Goal: Information Seeking & Learning: Learn about a topic

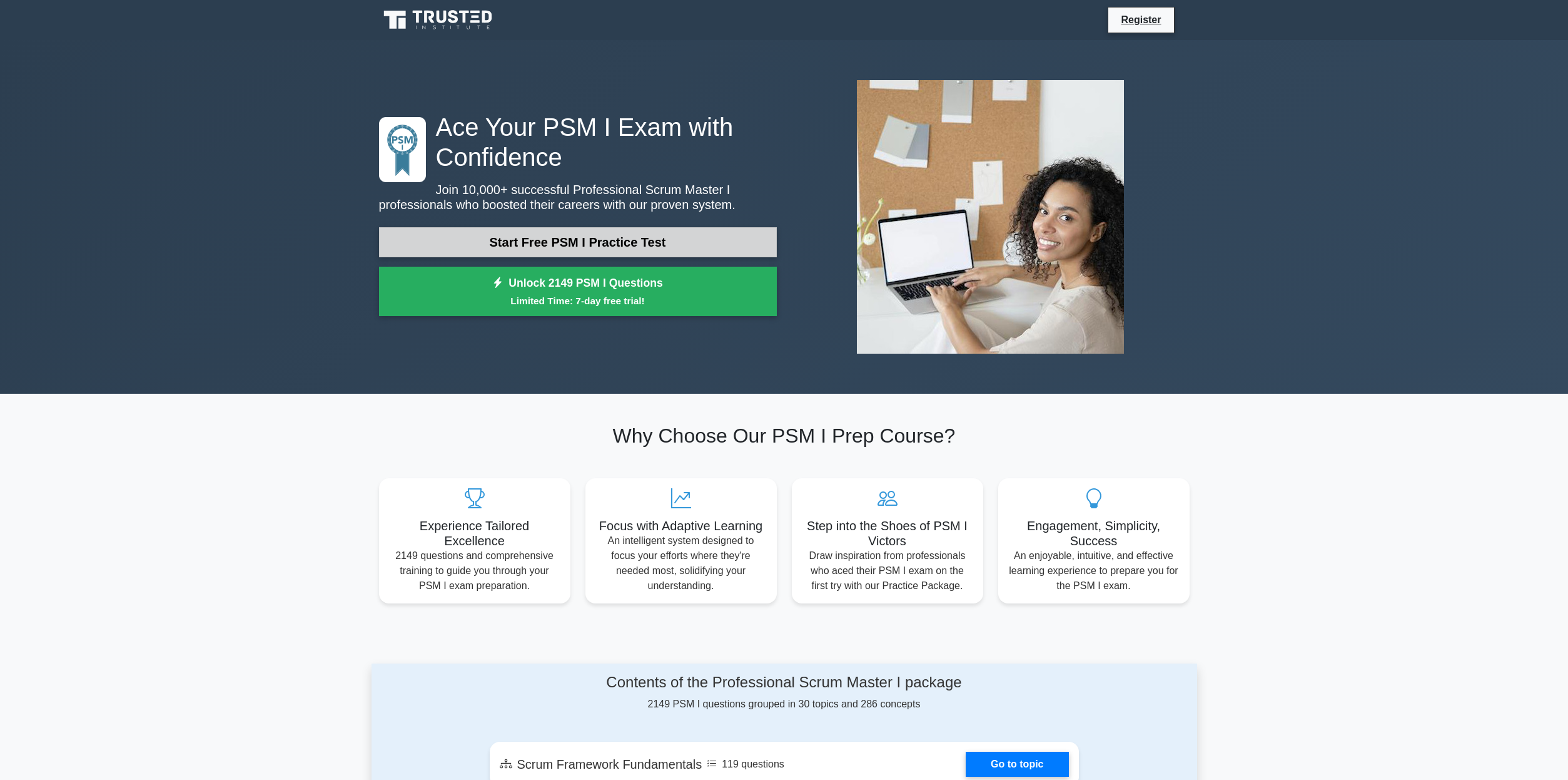
click at [574, 256] on link "Start Free PSM I Practice Test" at bounding box center [578, 242] width 398 height 30
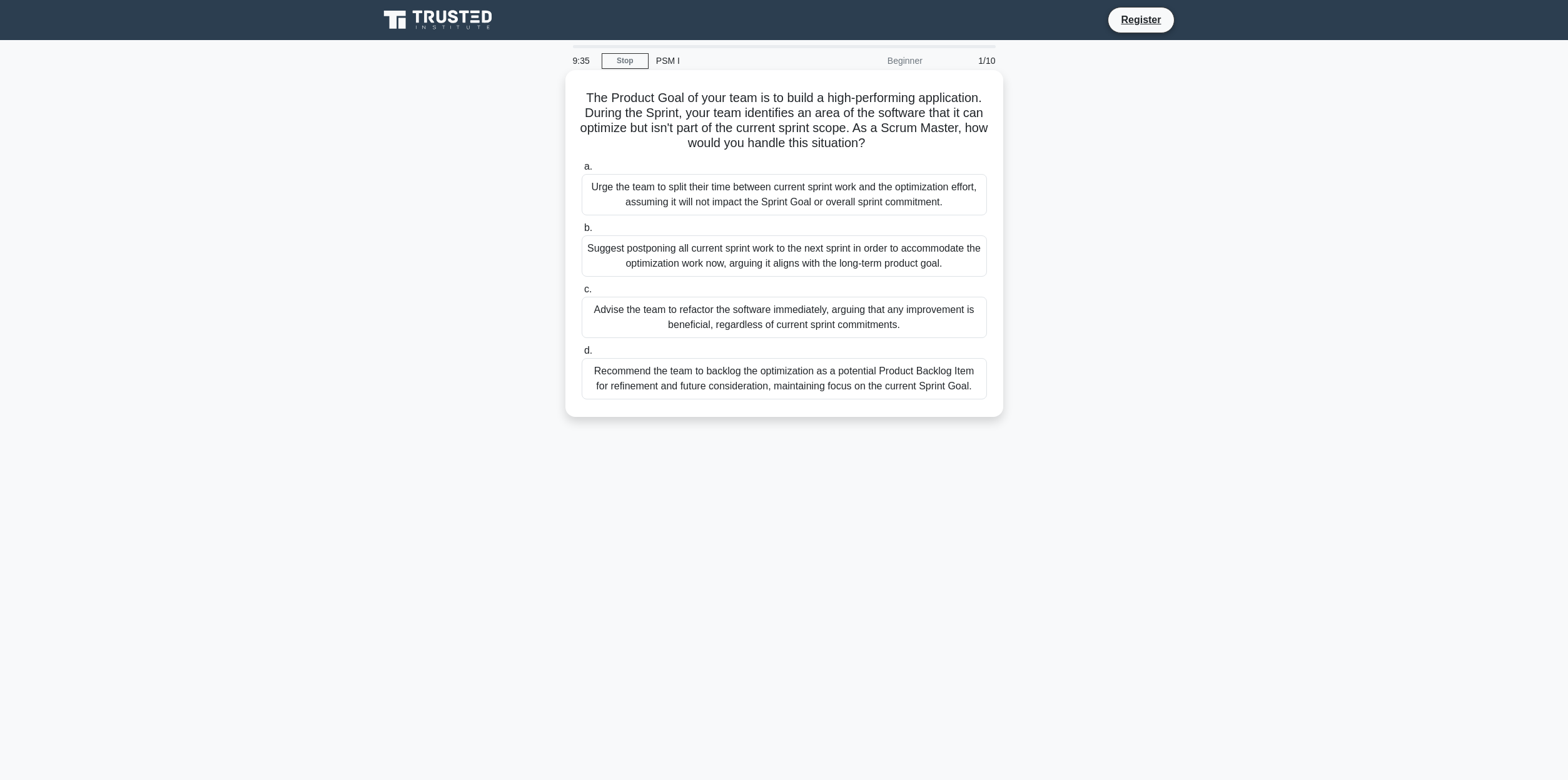
click at [723, 399] on div "Recommend the team to backlog the optimization as a potential Product Backlog I…" at bounding box center [784, 378] width 405 height 41
click at [582, 355] on input "d. Recommend the team to backlog the optimization as a potential Product Backlo…" at bounding box center [582, 350] width 0 height 8
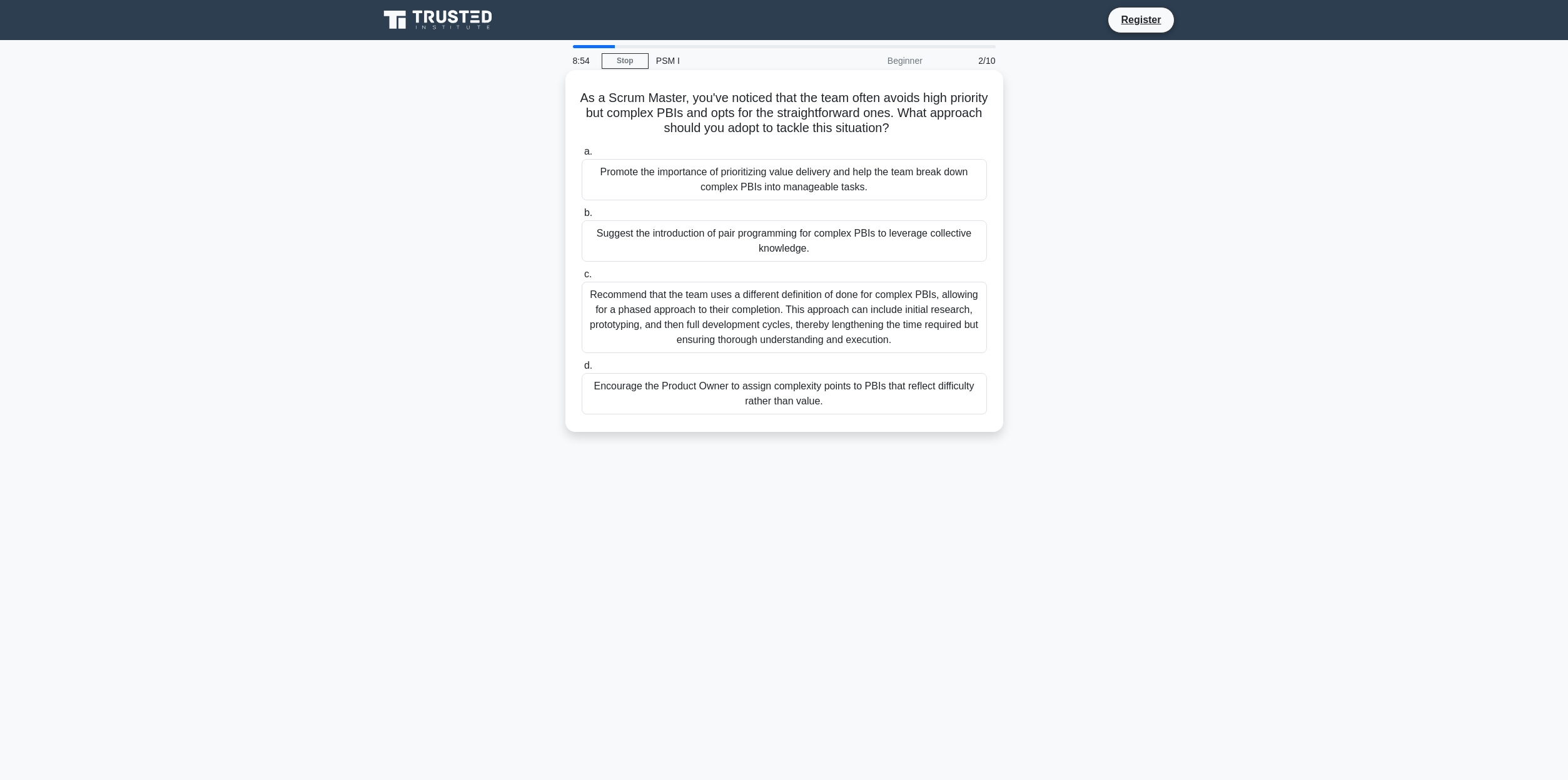
click at [875, 340] on div "Recommend that the team uses a different definition of done for complex PBIs, a…" at bounding box center [784, 318] width 405 height 72
click at [582, 278] on input "c. Recommend that the team uses a different definition of done for complex PBIs…" at bounding box center [582, 274] width 0 height 8
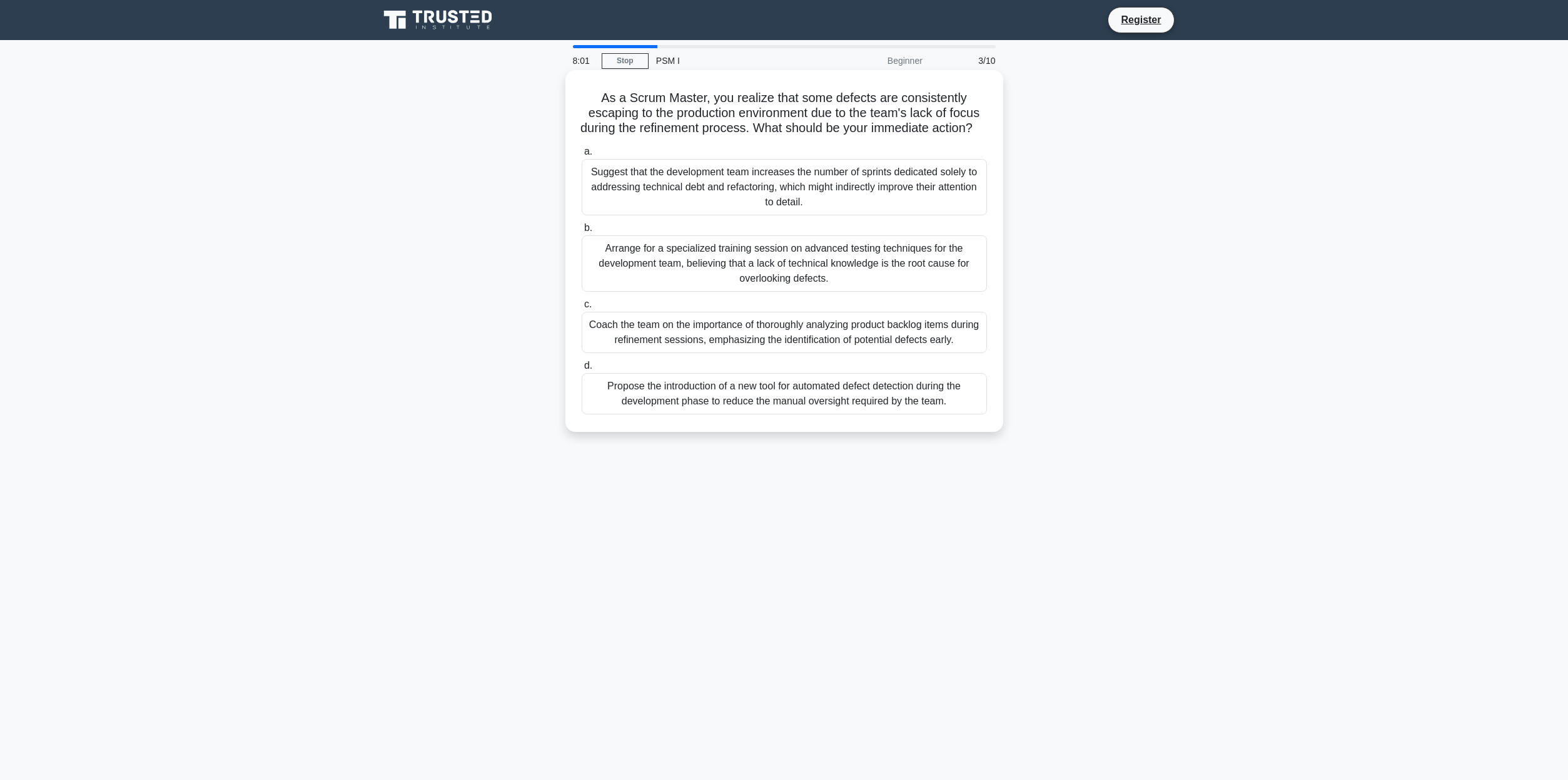
click at [704, 353] on div "Coach the team on the importance of thoroughly analyzing product backlog items …" at bounding box center [784, 332] width 405 height 41
click at [582, 308] on input "c. Coach the team on the importance of thoroughly analyzing product backlog ite…" at bounding box center [582, 304] width 0 height 8
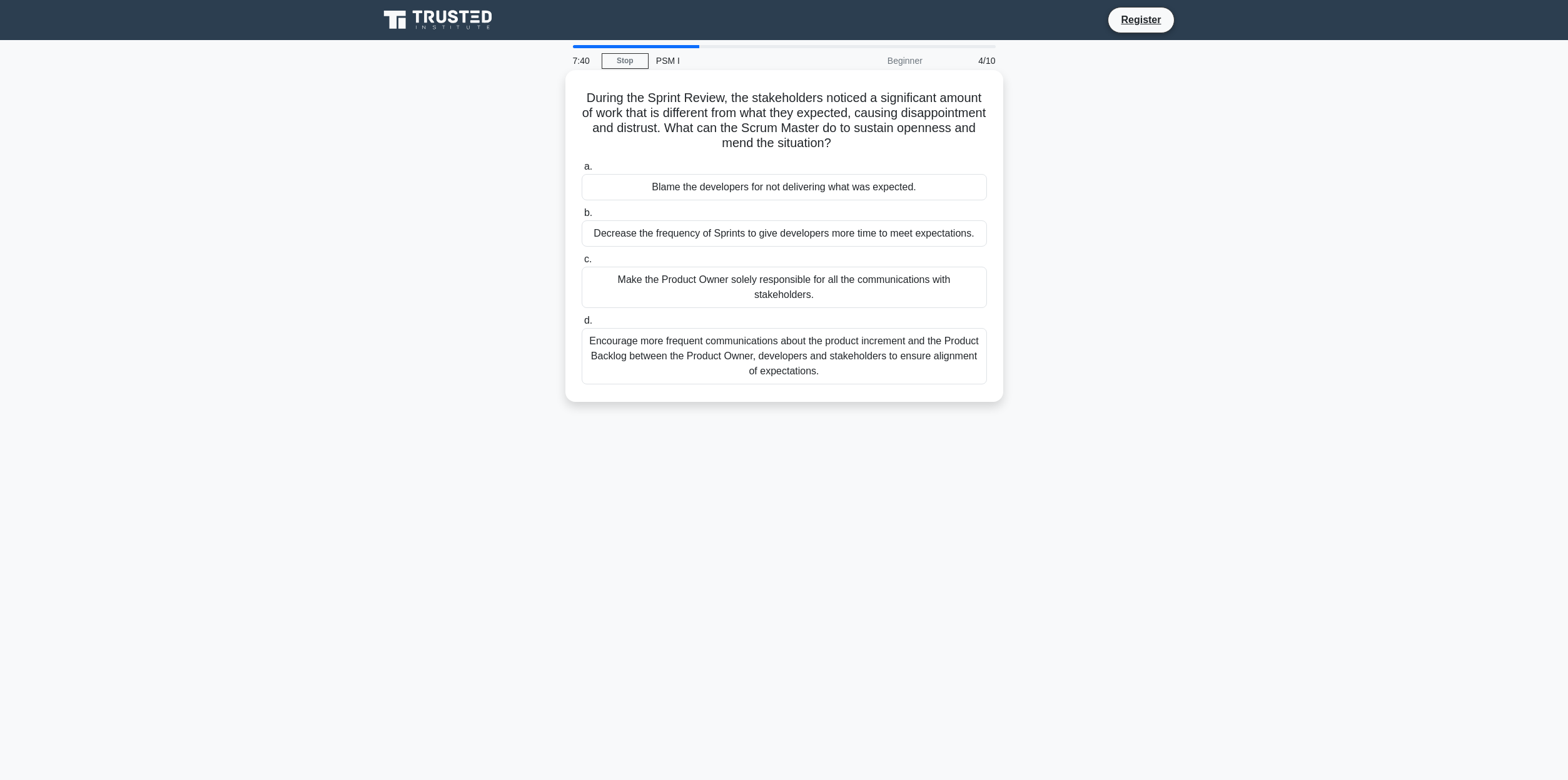
click at [750, 366] on div "Encourage more frequent communications about the product increment and the Prod…" at bounding box center [784, 356] width 405 height 56
click at [582, 325] on input "d. Encourage more frequent communications about the product increment and the P…" at bounding box center [582, 320] width 0 height 8
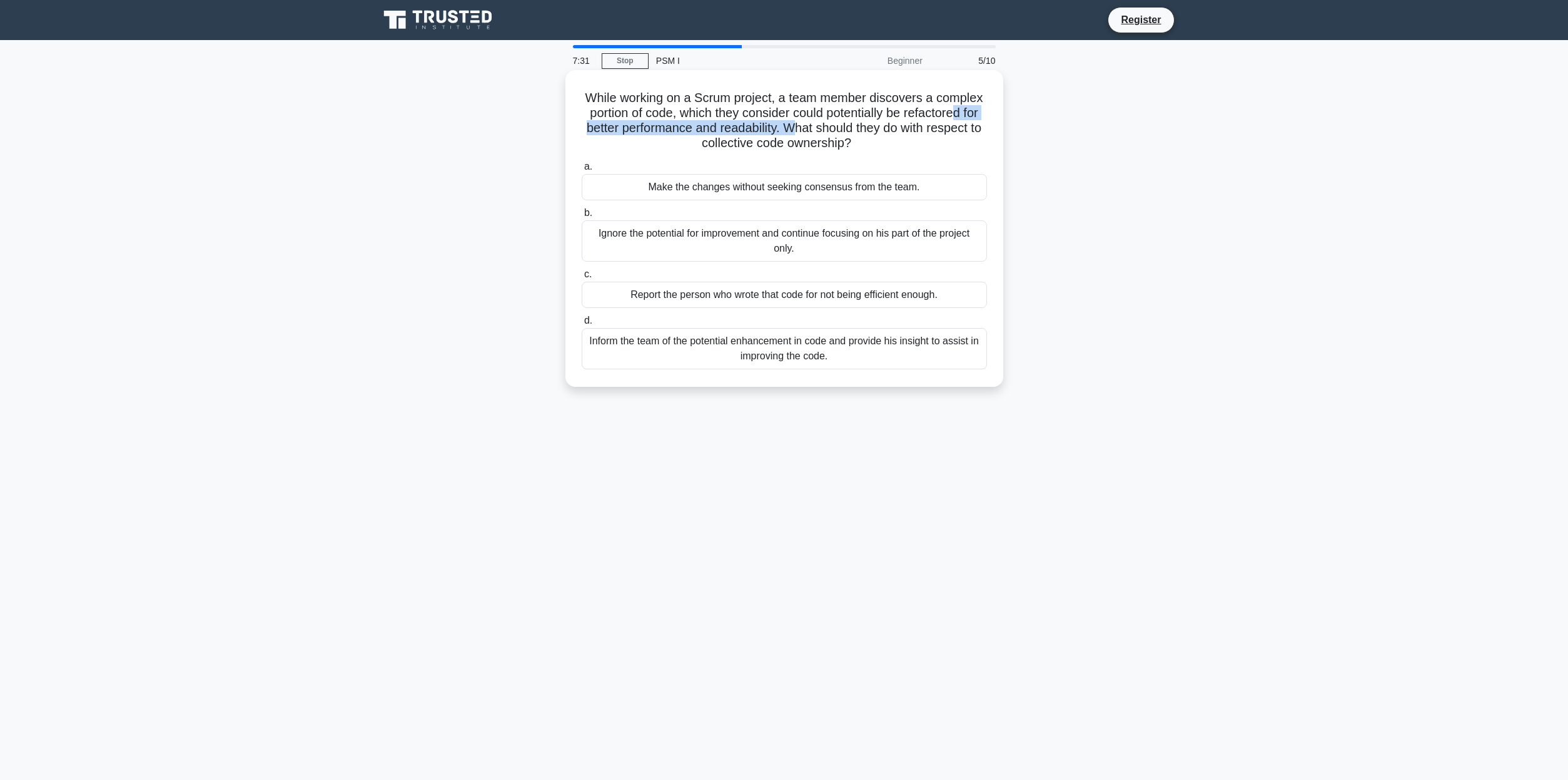
drag, startPoint x: 679, startPoint y: 129, endPoint x: 948, endPoint y: 135, distance: 269.1
click at [948, 135] on h5 "While working on a Scrum project, a team member discovers a complex portion of …" at bounding box center [785, 121] width 408 height 61
click at [783, 350] on div "Inform the team of the potential enhancement in code and provide his insight to…" at bounding box center [784, 348] width 405 height 41
click at [582, 325] on input "d. Inform the team of the potential enhancement in code and provide his insight…" at bounding box center [582, 320] width 0 height 8
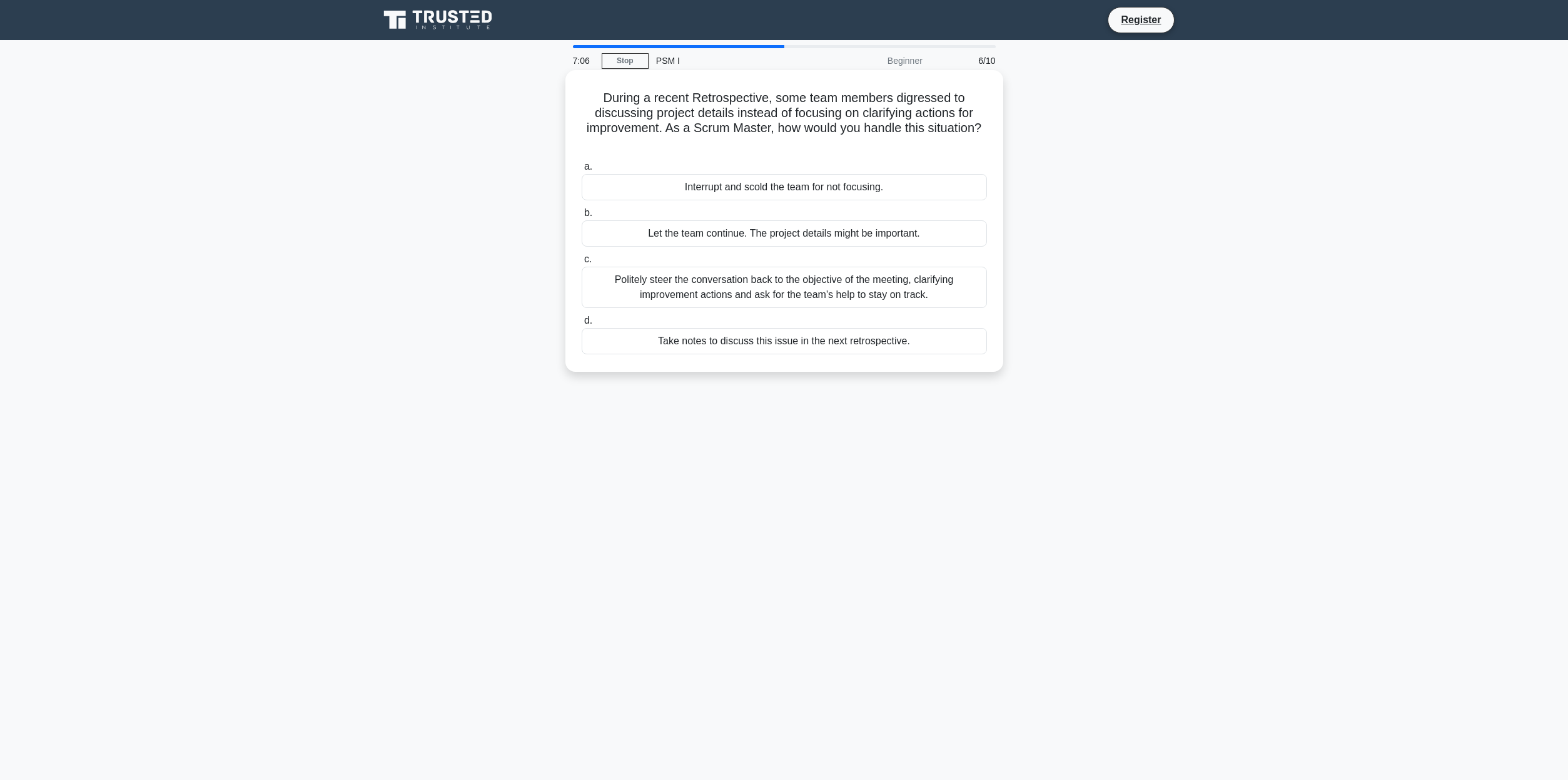
click at [696, 284] on div "Politely steer the conversation back to the objective of the meeting, clarifyin…" at bounding box center [784, 287] width 405 height 41
click at [582, 264] on input "c. Politely steer the conversation back to the objective of the meeting, clarif…" at bounding box center [582, 259] width 0 height 8
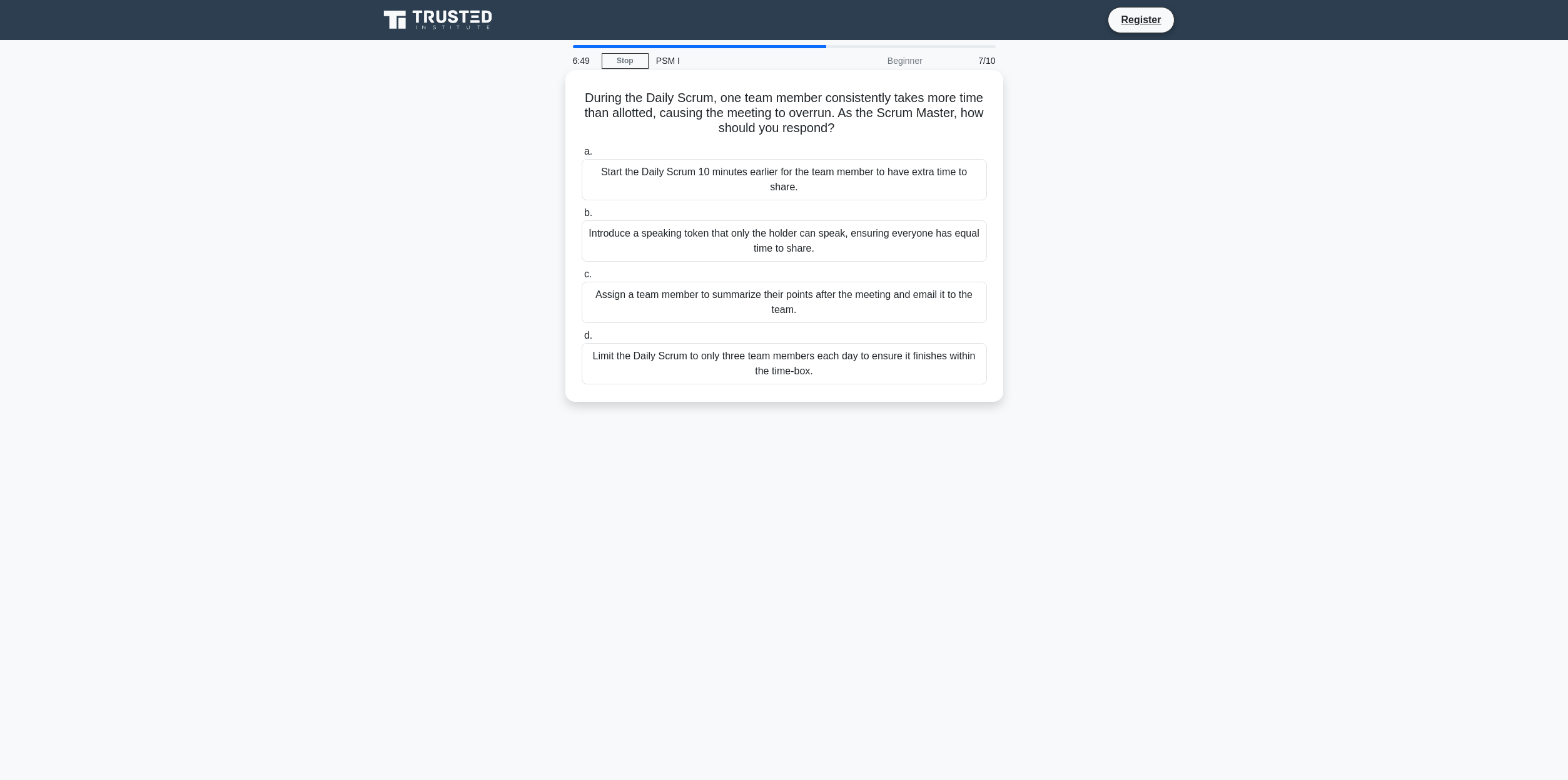
click at [692, 243] on div "Introduce a speaking token that only the holder can speak, ensuring everyone ha…" at bounding box center [784, 241] width 405 height 41
click at [582, 217] on input "b. Introduce a speaking token that only the holder can speak, ensuring everyone…" at bounding box center [582, 213] width 0 height 8
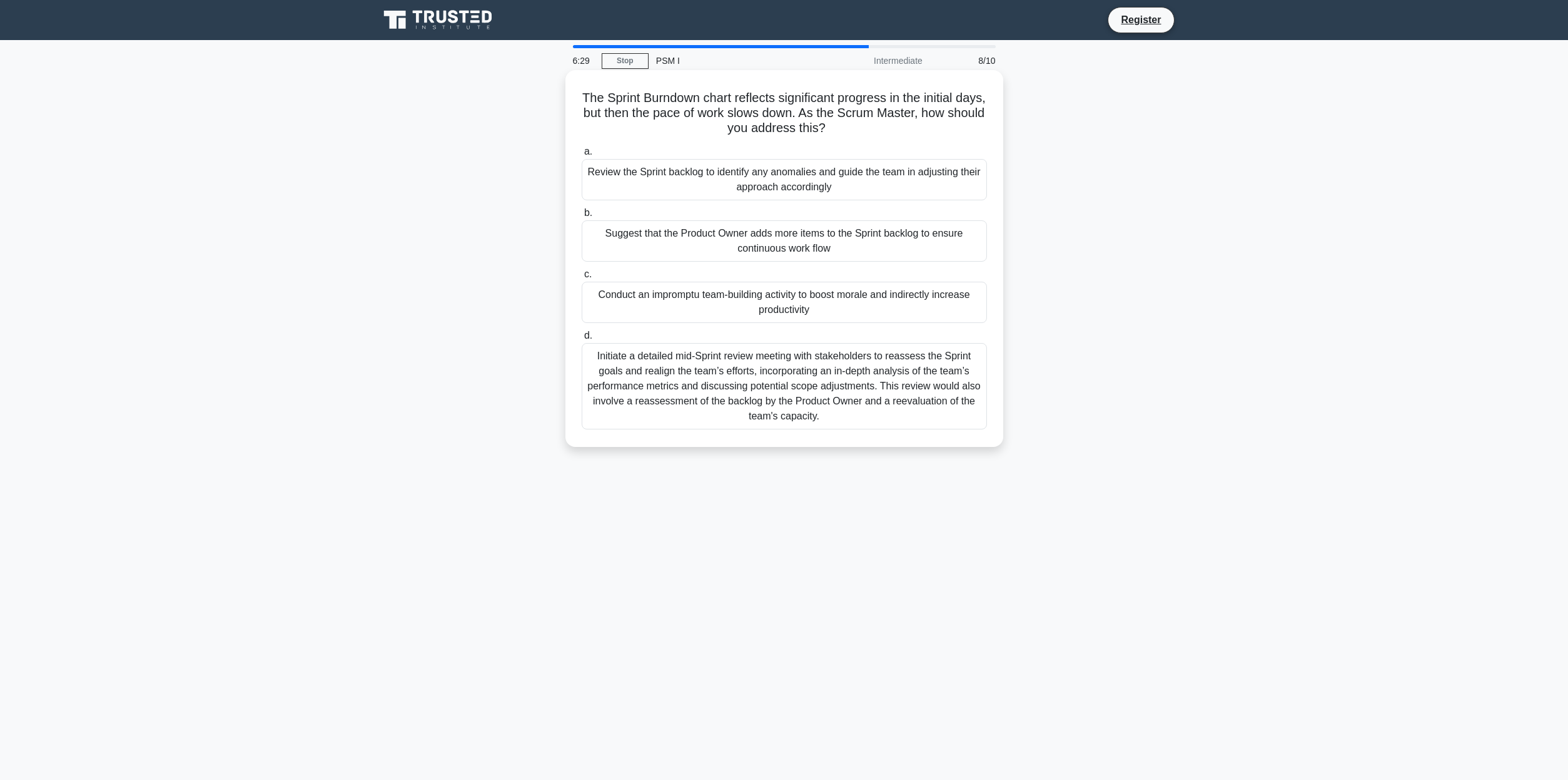
click at [724, 383] on div "Initiate a detailed mid-Sprint review meeting with stakeholders to reassess the…" at bounding box center [784, 386] width 405 height 87
click at [582, 340] on input "d. Initiate a detailed mid-Sprint review meeting with stakeholders to reassess …" at bounding box center [582, 335] width 0 height 8
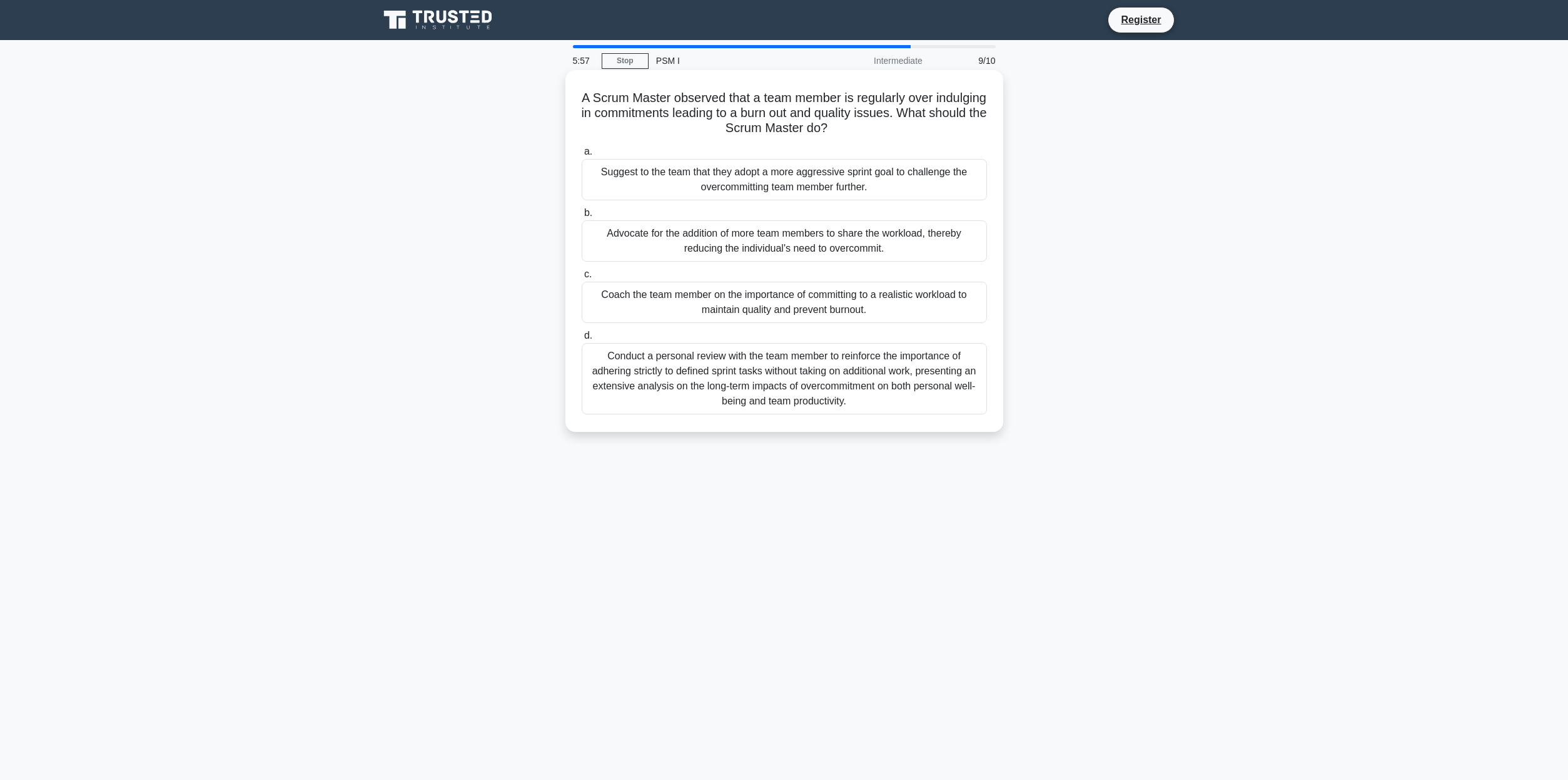
click at [695, 379] on div "Conduct a personal review with the team member to reinforce the importance of a…" at bounding box center [784, 379] width 405 height 72
click at [582, 340] on input "d. Conduct a personal review with the team member to reinforce the importance o…" at bounding box center [582, 335] width 0 height 8
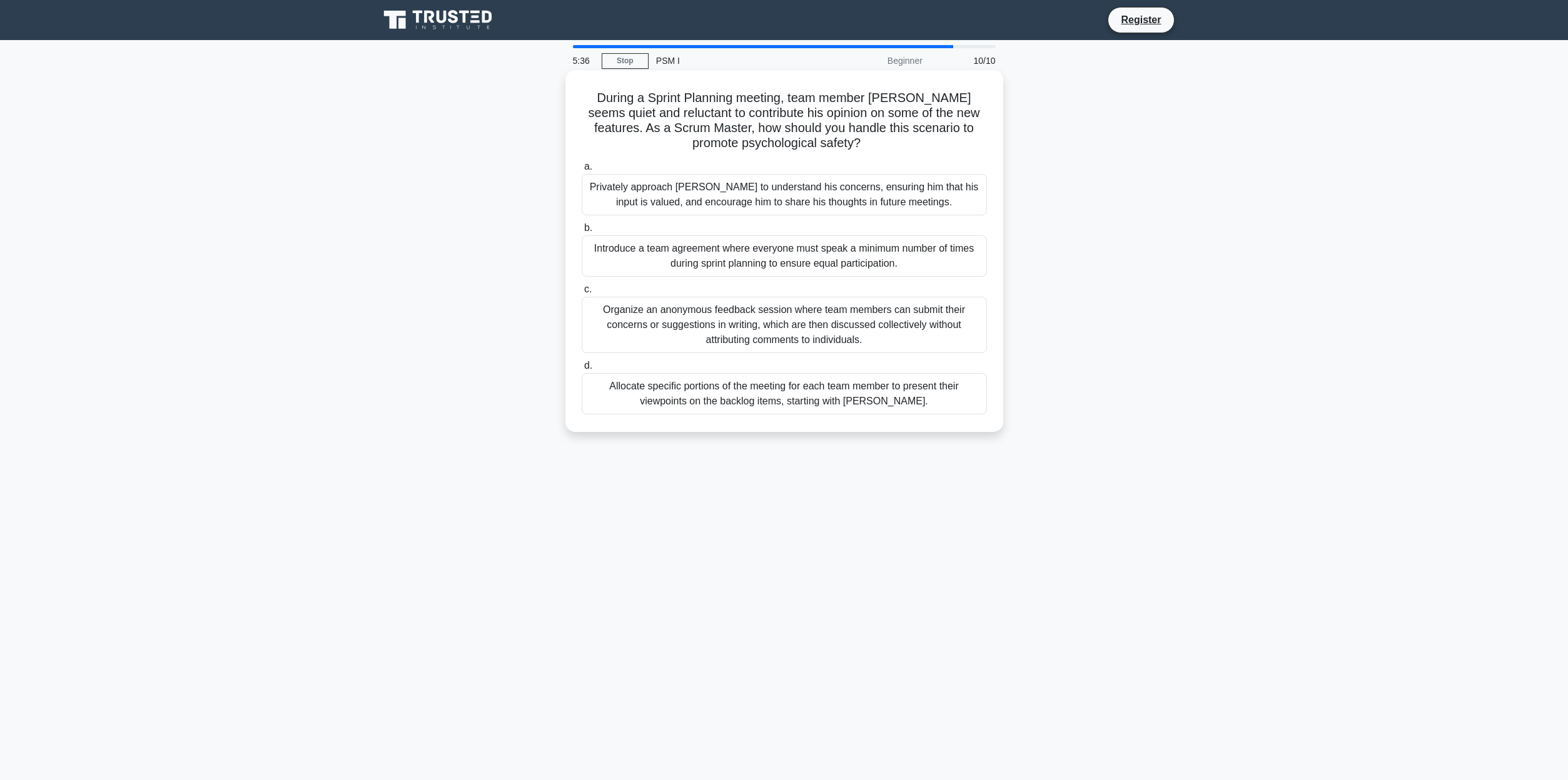
click at [675, 194] on div "Privately approach John to understand his concerns, ensuring him that his input…" at bounding box center [784, 194] width 405 height 41
click at [582, 171] on input "a. Privately approach John to understand his concerns, ensuring him that his in…" at bounding box center [582, 166] width 0 height 8
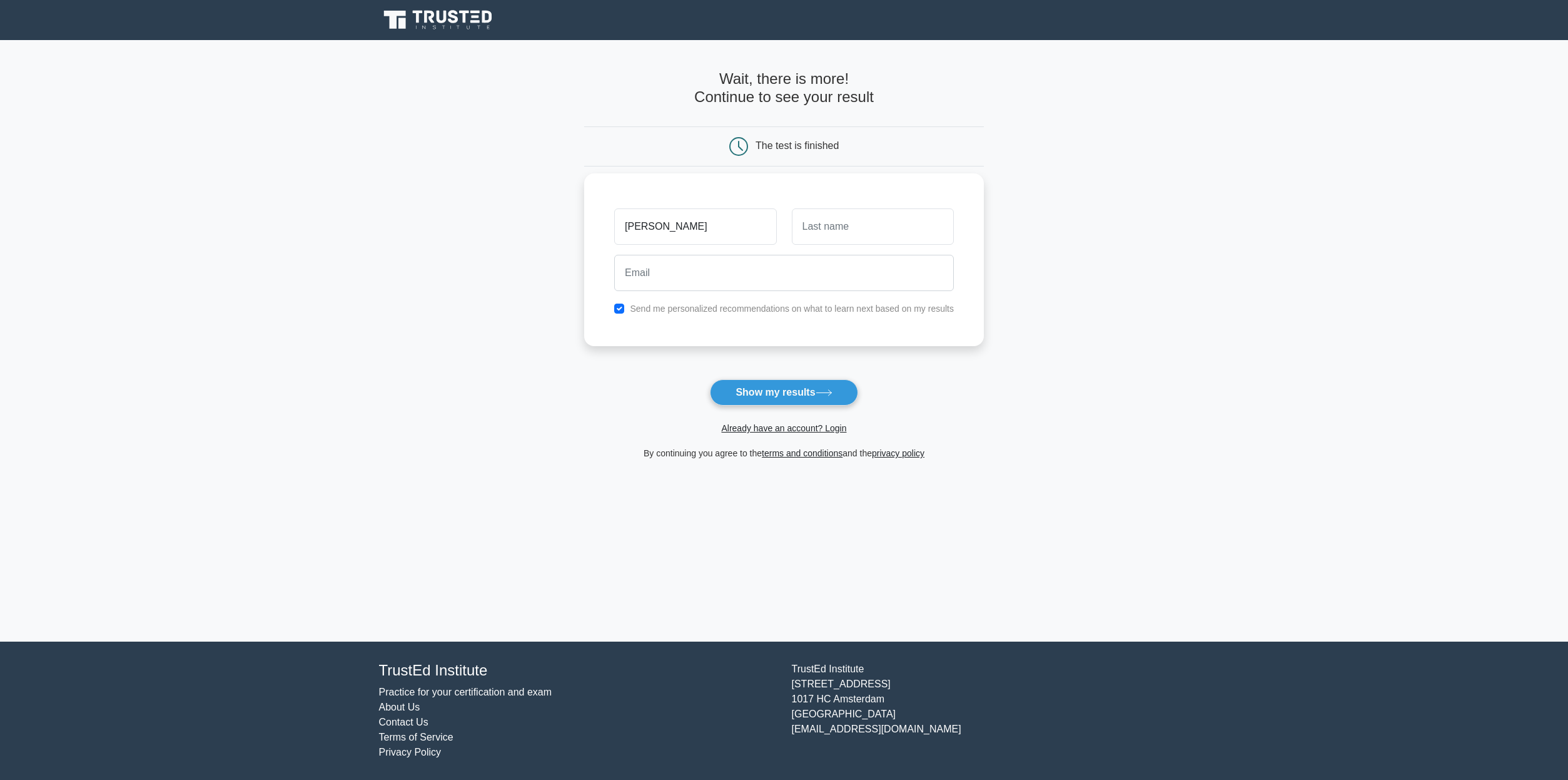
type input "richard"
type input "verdugo"
type input "rmverdugo@gmail.com"
click at [811, 397] on button "Show my results" at bounding box center [784, 392] width 148 height 26
